Goal: Use online tool/utility: Utilize a website feature to perform a specific function

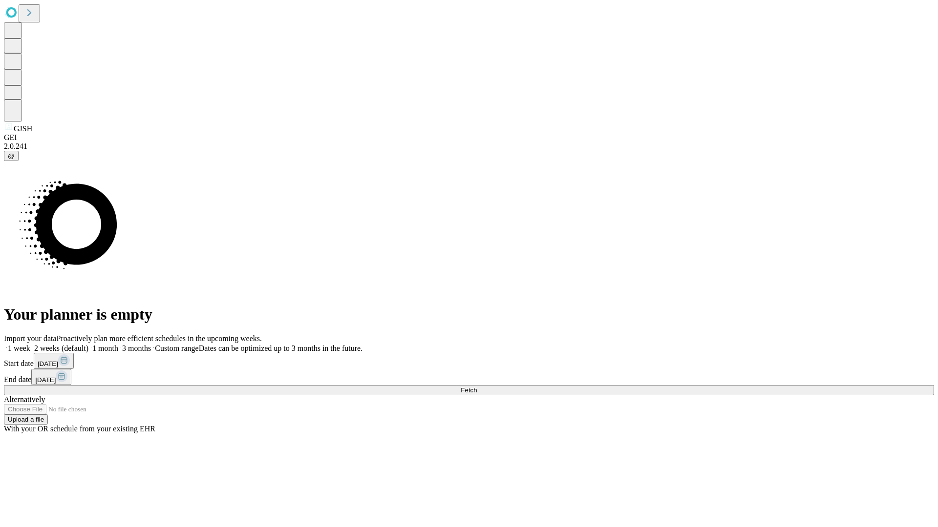
click at [477, 387] on span "Fetch" at bounding box center [469, 390] width 16 height 7
